Goal: Task Accomplishment & Management: Use online tool/utility

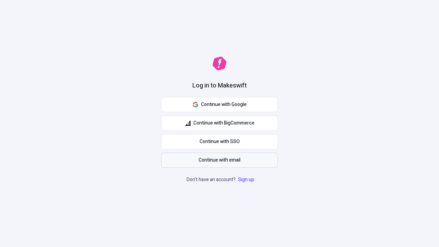
click at [220, 160] on span "Continue with email" at bounding box center [220, 160] width 42 height 8
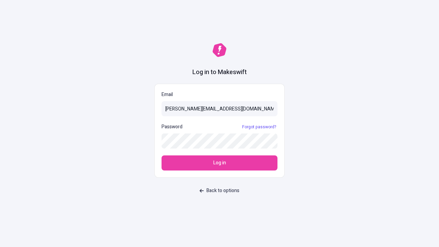
type input "[PERSON_NAME][EMAIL_ADDRESS][DOMAIN_NAME]"
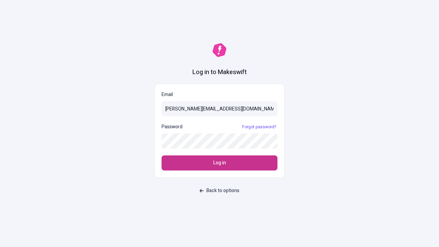
click at [220, 163] on span "Log in" at bounding box center [219, 163] width 13 height 8
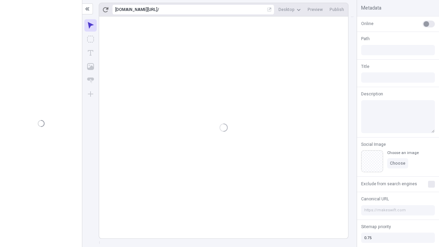
type input "/deep-link-deinde"
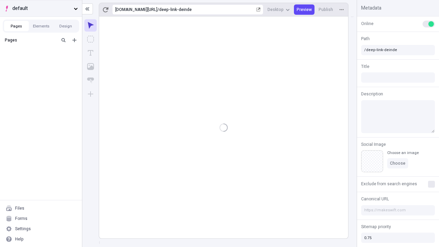
click at [41, 8] on span "default" at bounding box center [41, 9] width 59 height 8
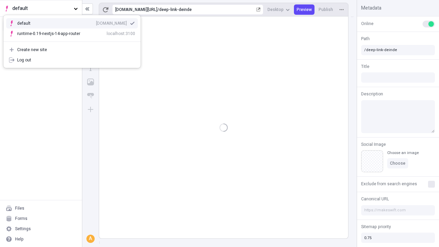
click at [96, 22] on div "[DOMAIN_NAME]" at bounding box center [111, 23] width 31 height 5
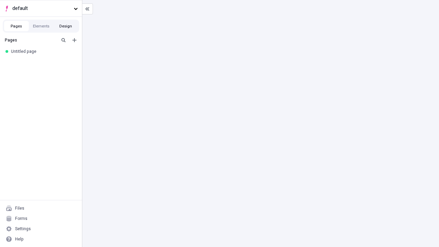
click at [66, 26] on button "Design" at bounding box center [66, 26] width 25 height 10
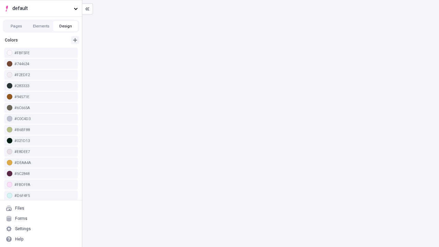
click at [75, 40] on icon "button" at bounding box center [75, 40] width 4 height 4
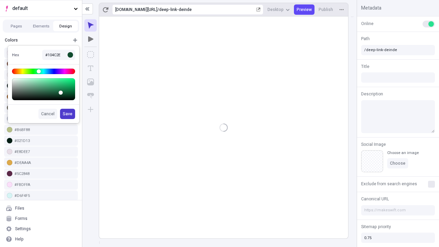
click at [68, 114] on span "Save" at bounding box center [68, 113] width 10 height 5
